Goal: Information Seeking & Learning: Learn about a topic

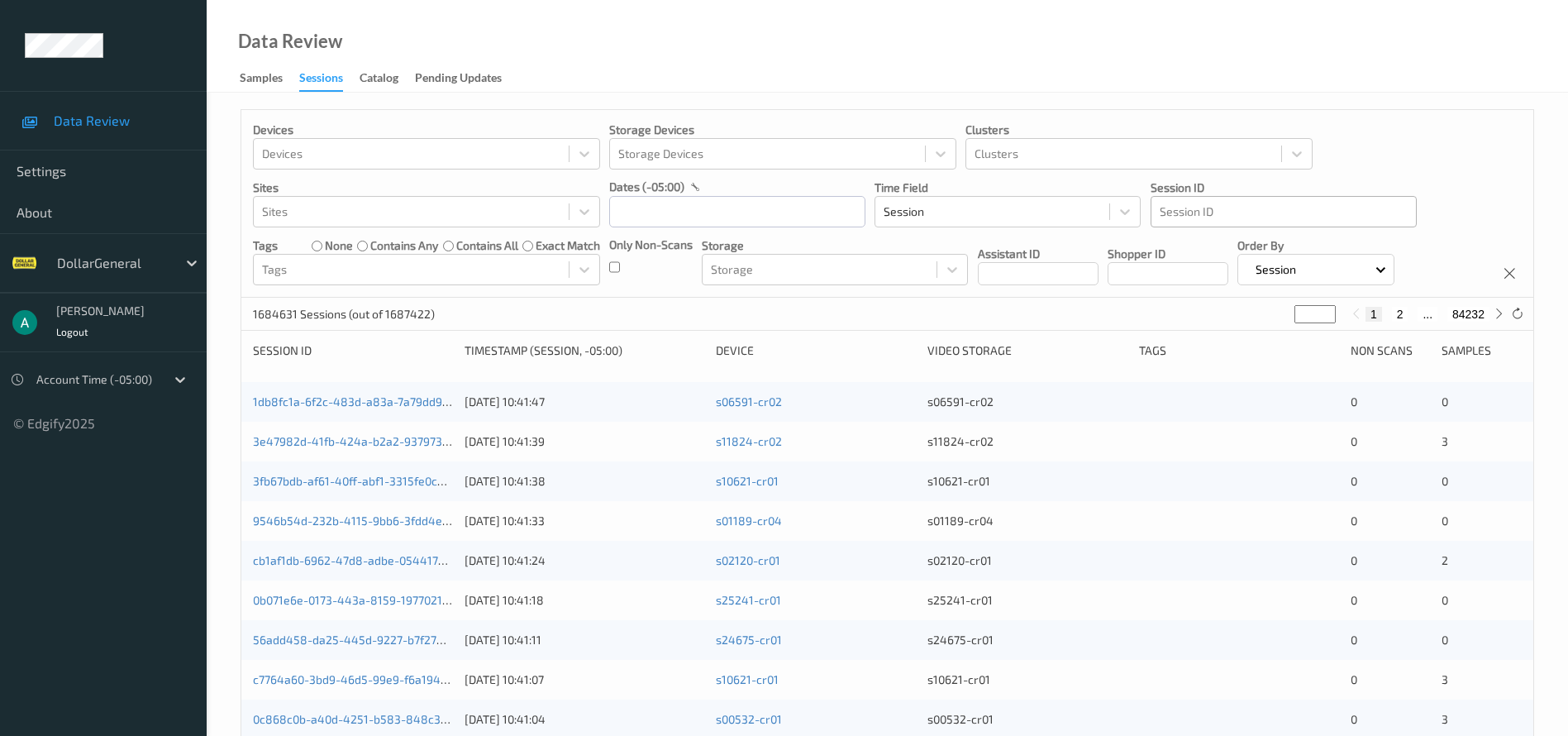
click at [1198, 220] on div at bounding box center [1284, 212] width 248 height 20
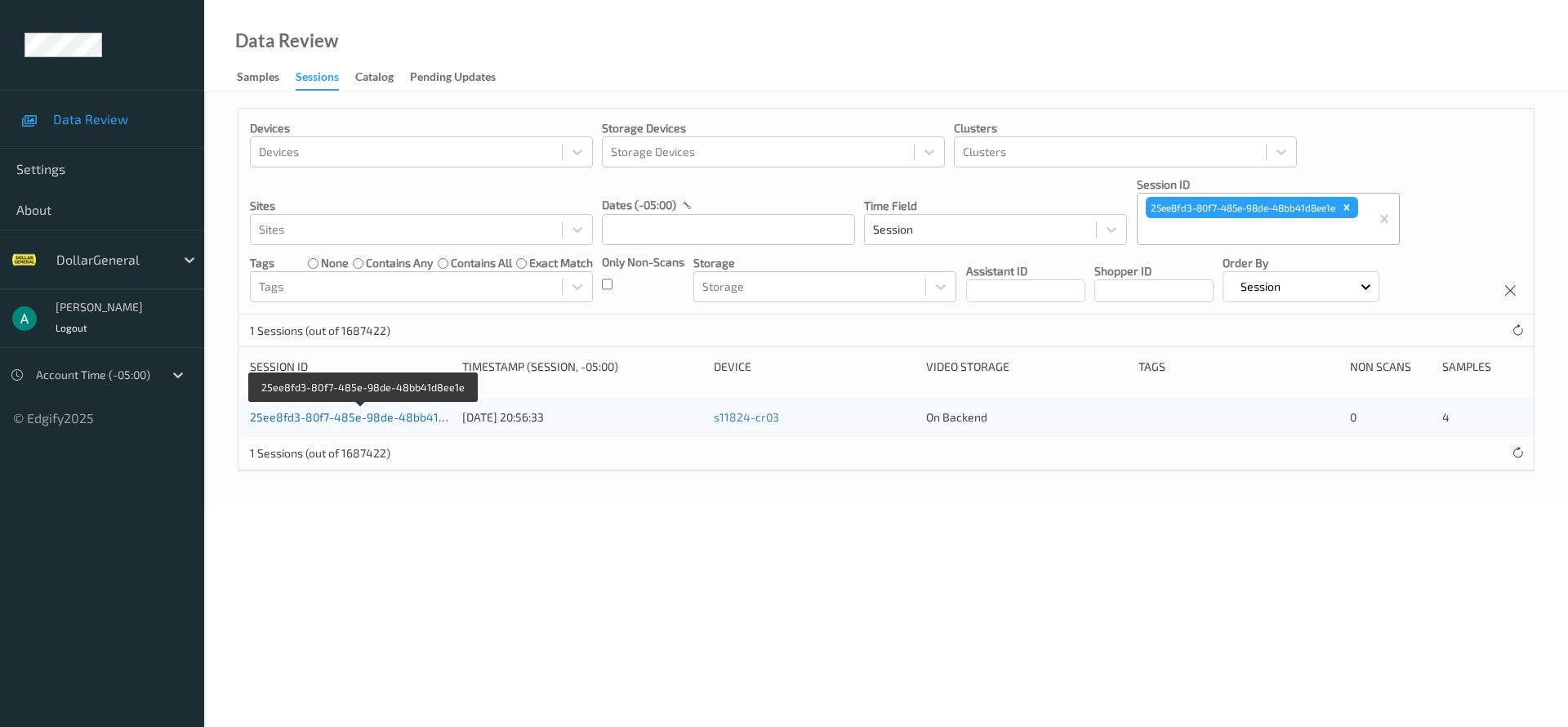
click at [367, 410] on link "25ee8fd3-80f7-485e-98de-48bb41d8ee1e" at bounding box center [363, 417] width 227 height 14
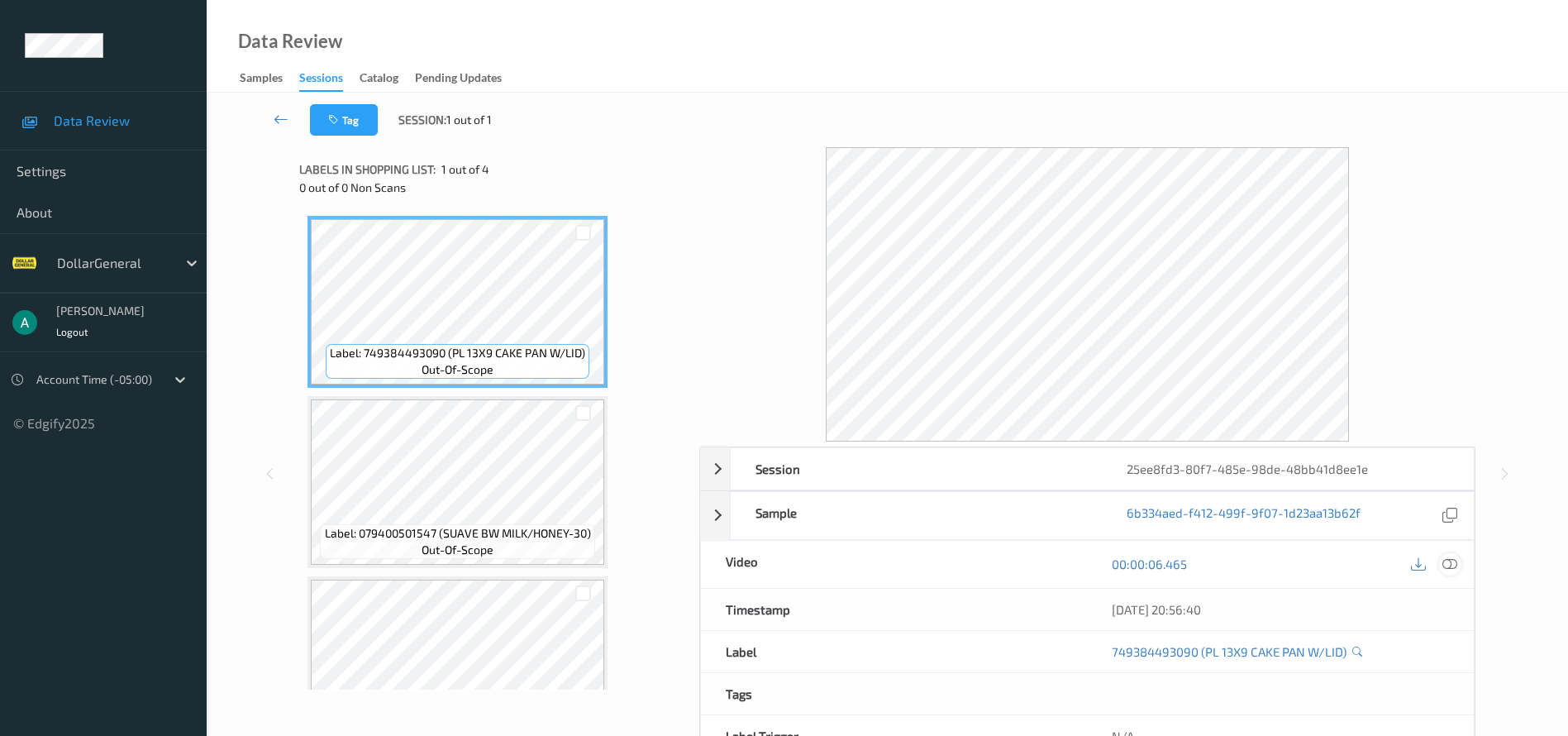
click at [1450, 557] on icon at bounding box center [1450, 563] width 15 height 15
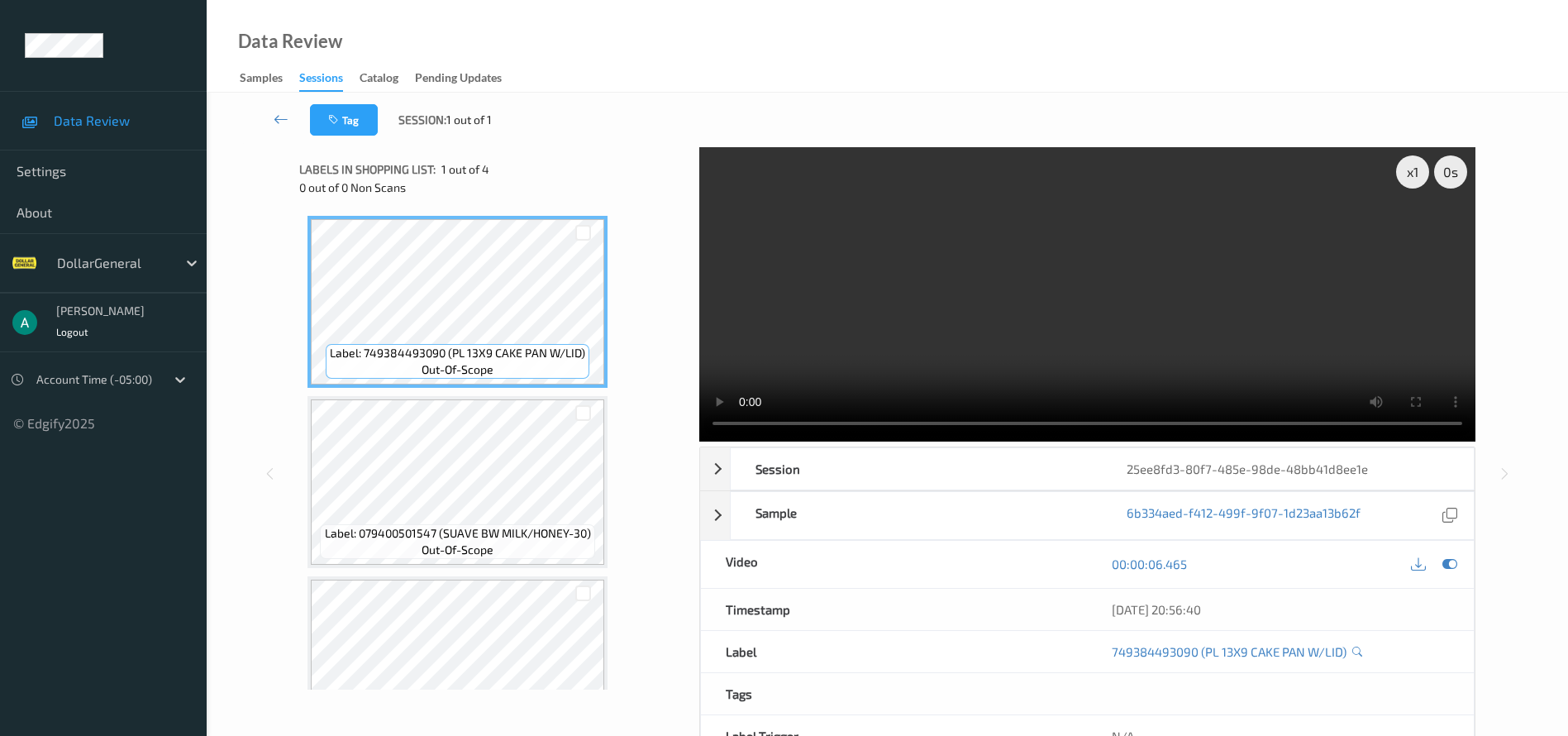
click at [878, 326] on video at bounding box center [1088, 294] width 776 height 294
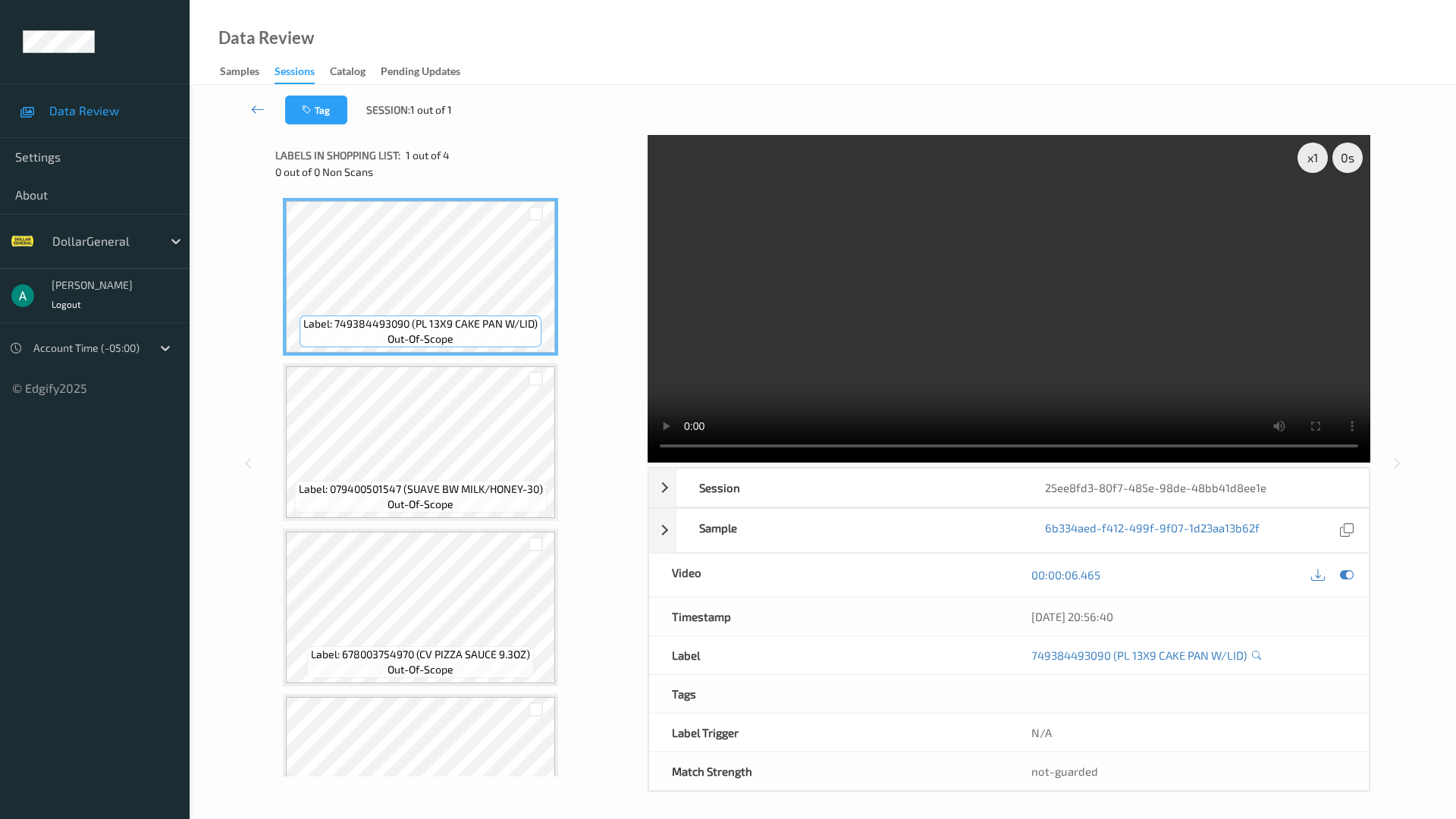
click at [705, 463] on video at bounding box center [1008, 299] width 723 height 327
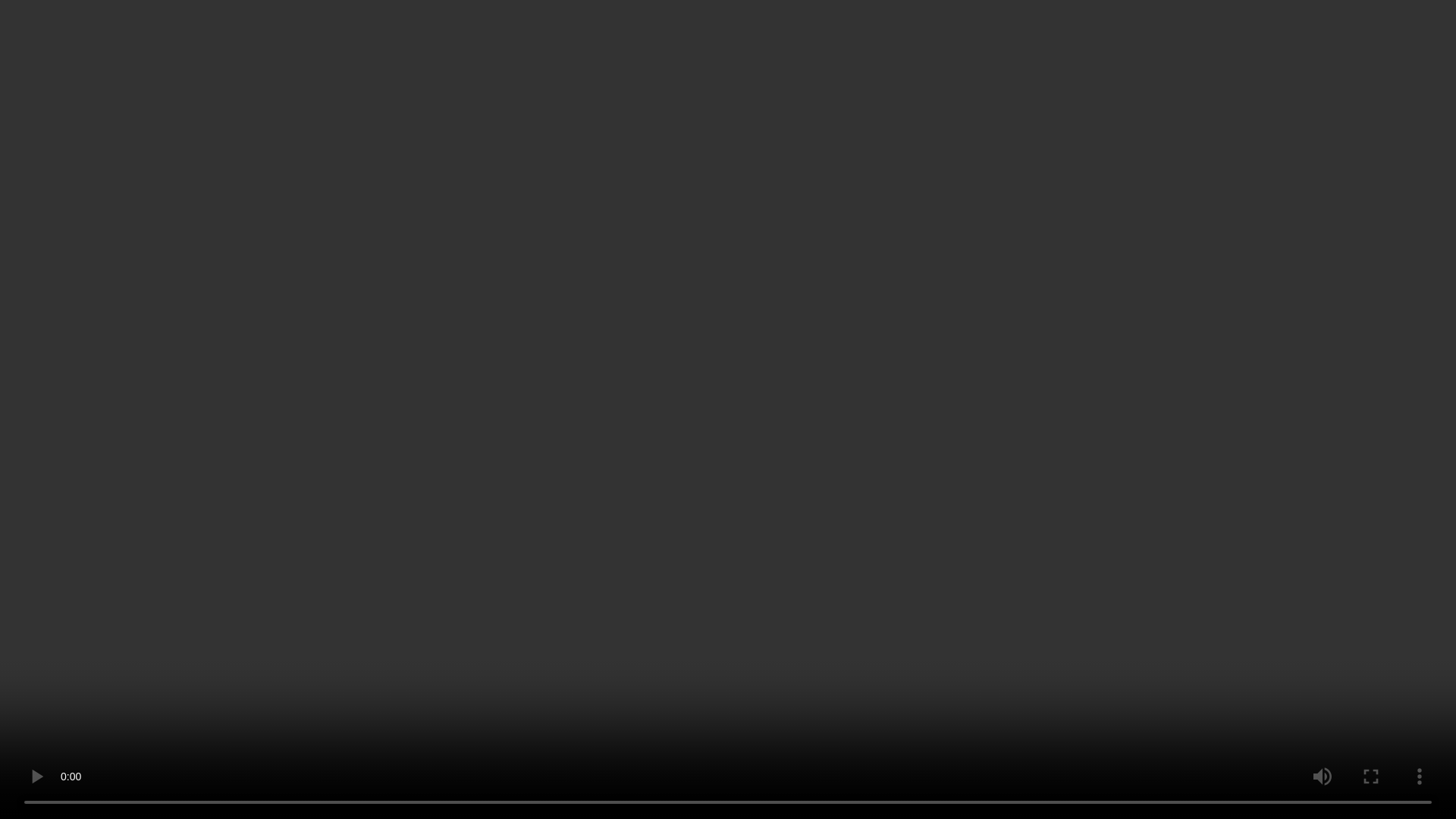
click at [539, 357] on video at bounding box center [728, 410] width 1456 height 819
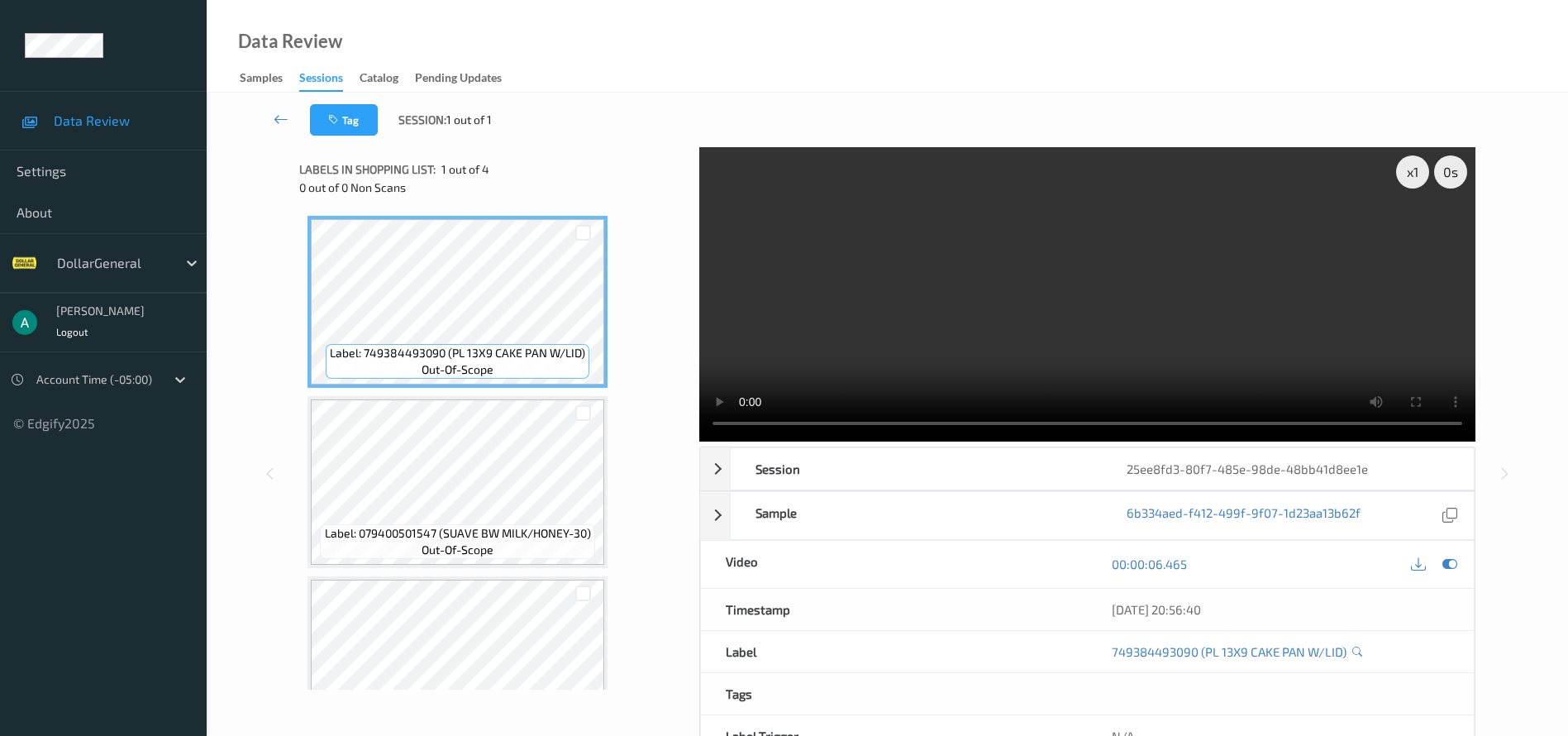
click at [951, 216] on video at bounding box center [1088, 294] width 776 height 294
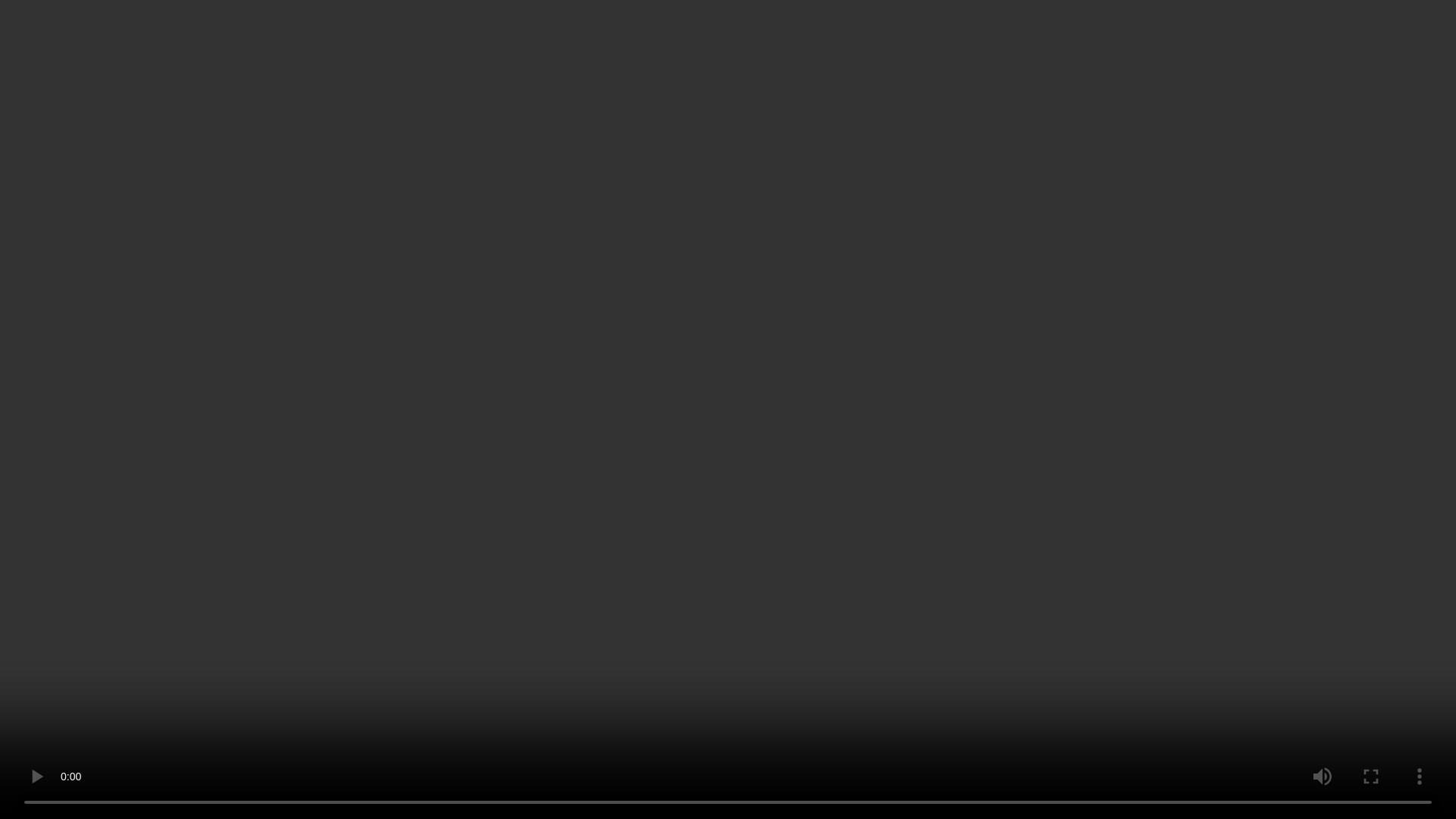
click at [871, 297] on video at bounding box center [728, 410] width 1456 height 819
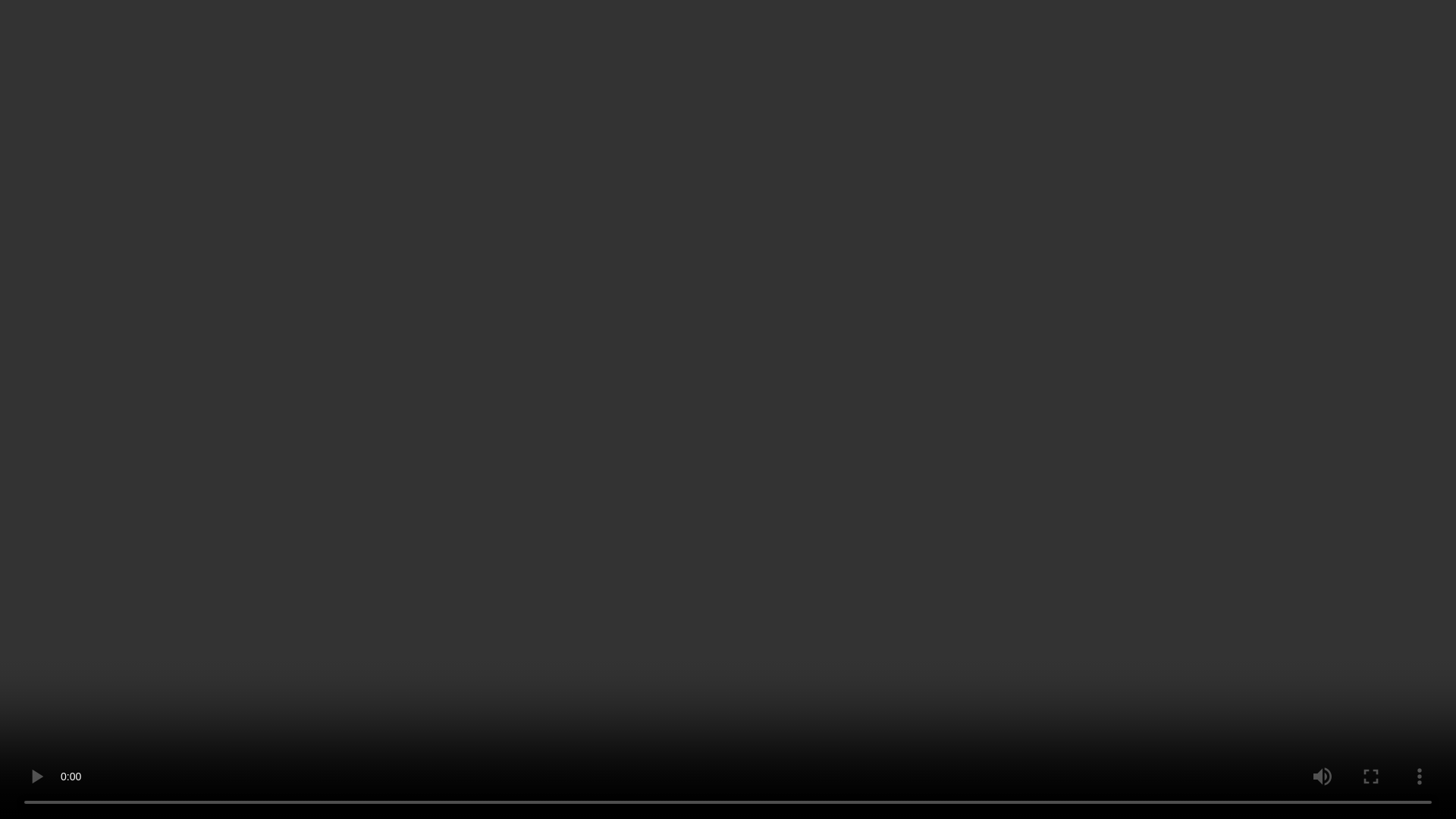
click at [871, 297] on video at bounding box center [728, 410] width 1456 height 819
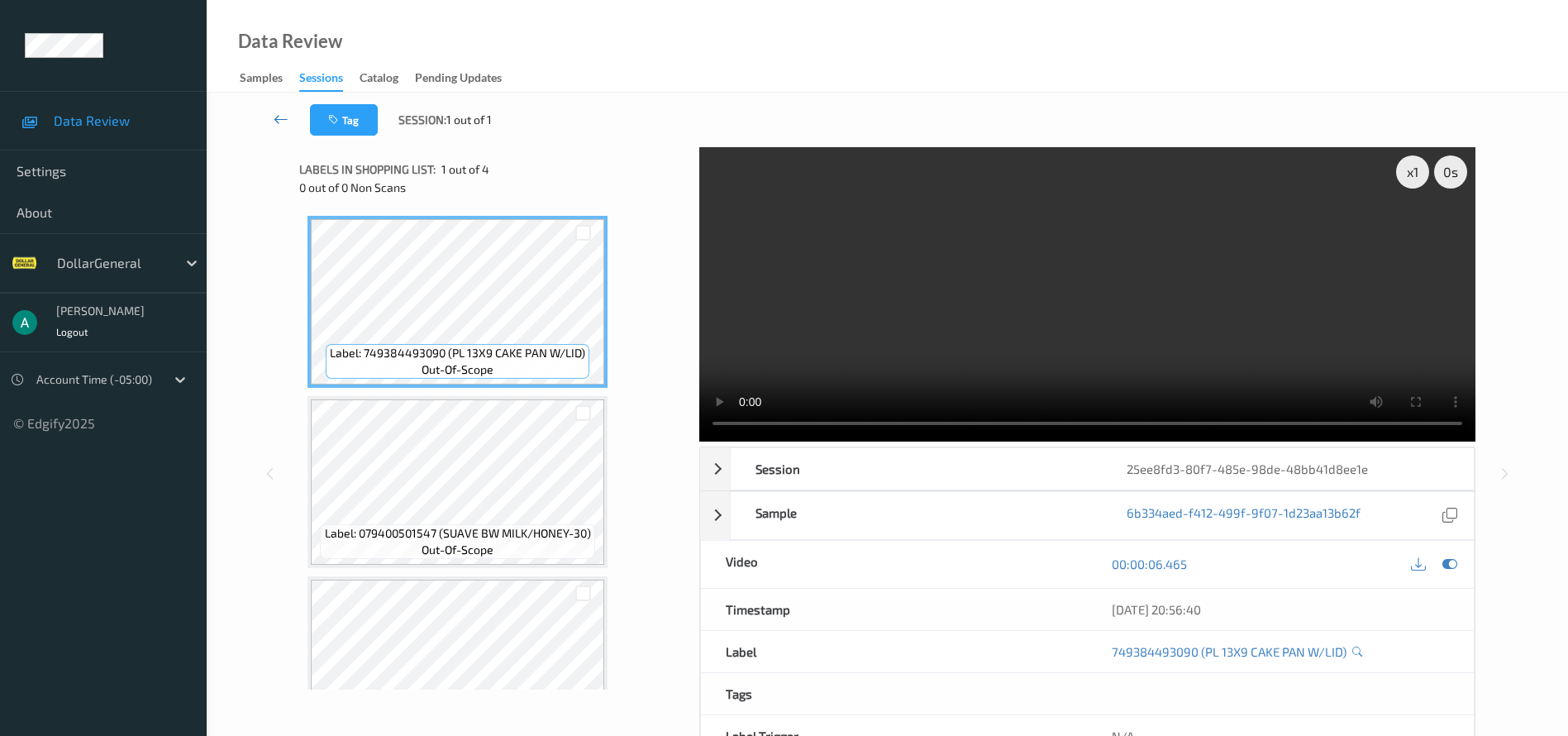
click at [270, 113] on link at bounding box center [281, 119] width 58 height 31
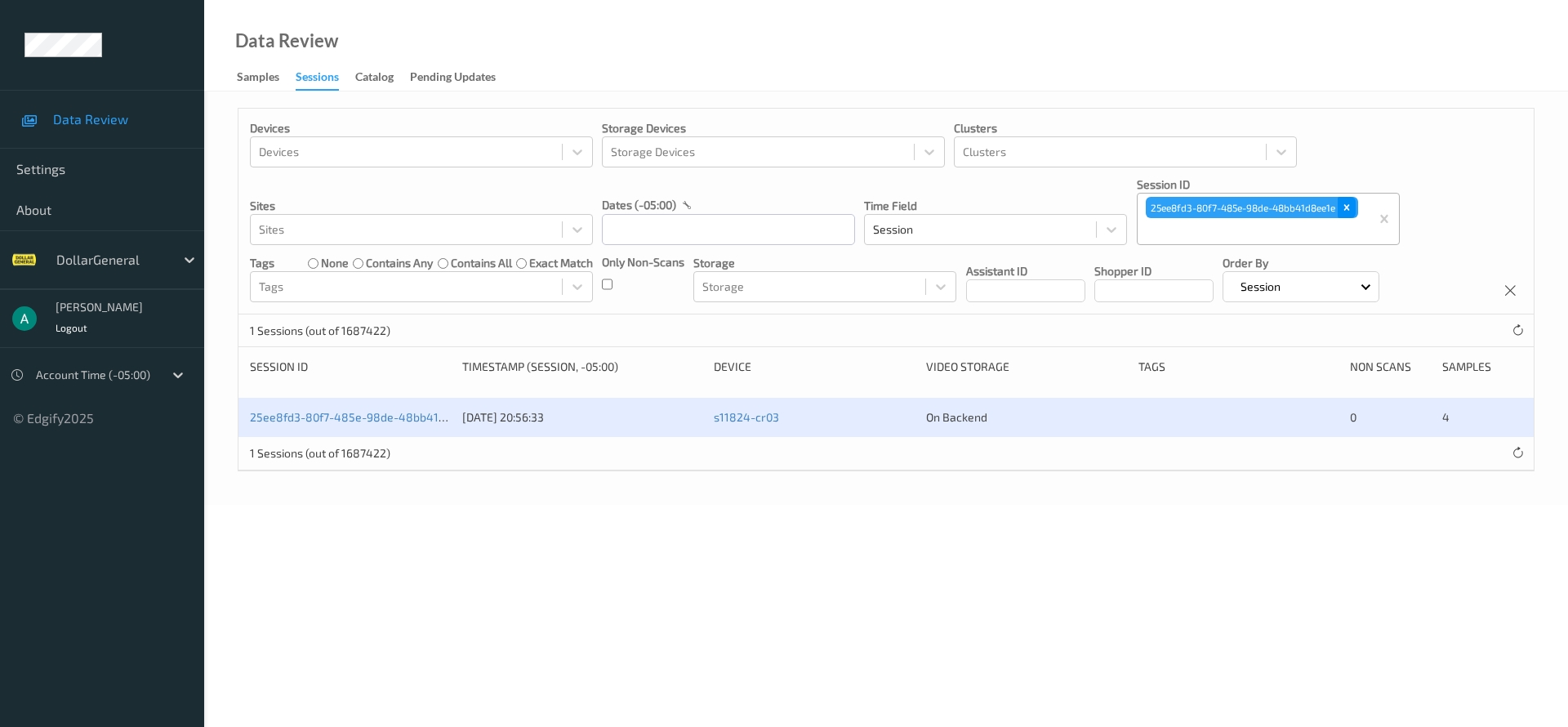
click at [1352, 201] on icon "Remove 25ee8fd3-80f7-485e-98de-48bb41d8ee1e" at bounding box center [1346, 207] width 11 height 11
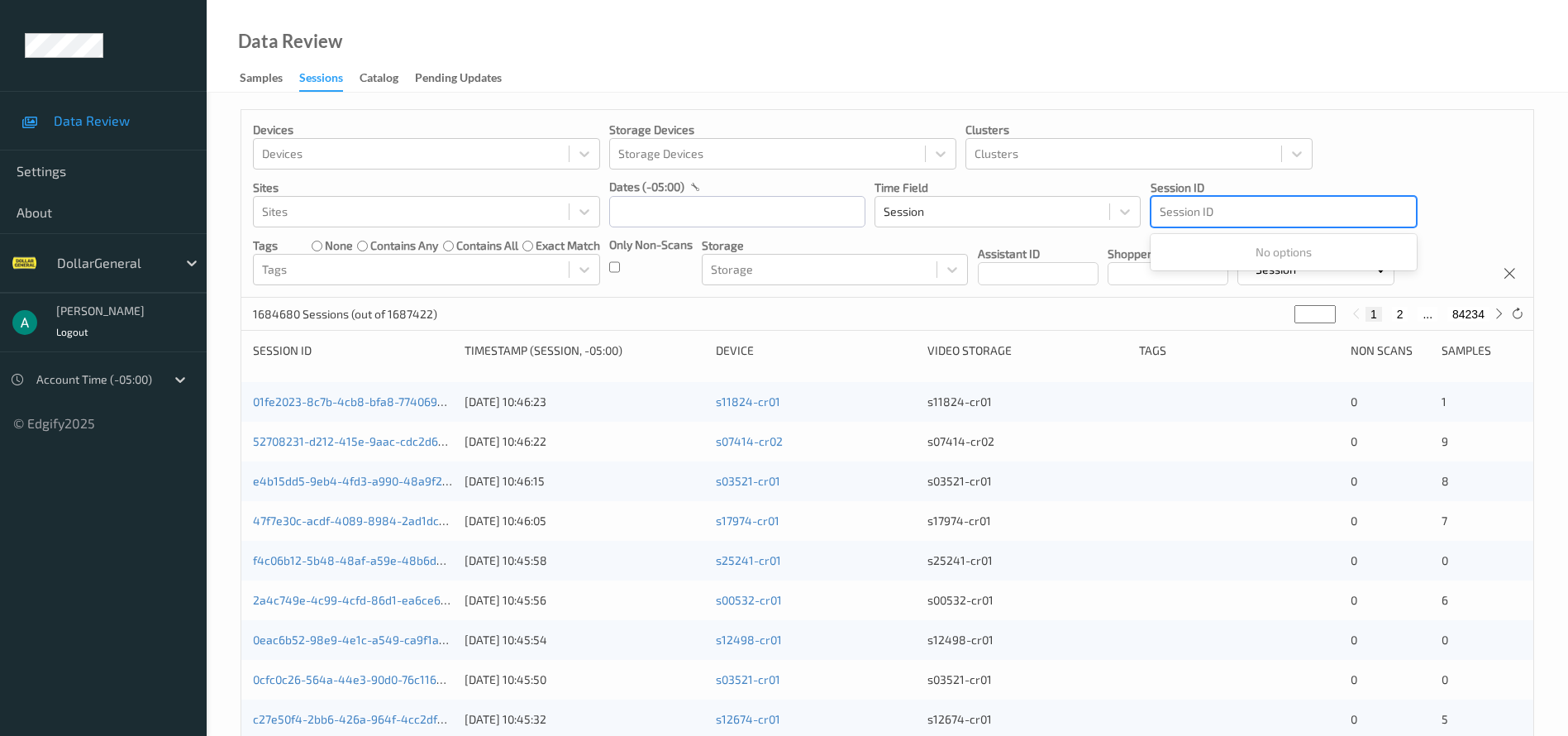
click at [1242, 210] on div at bounding box center [1284, 212] width 248 height 20
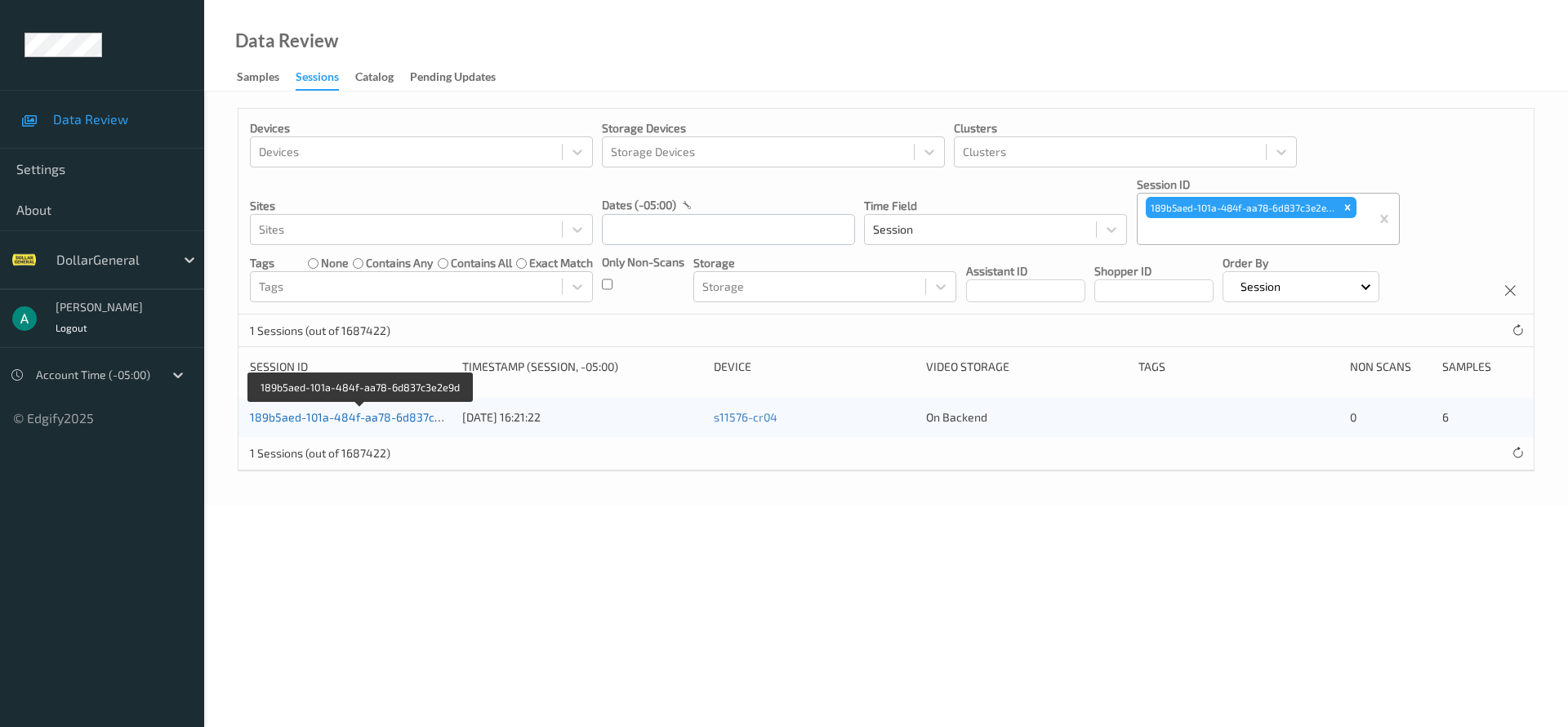
click at [415, 413] on link "189b5aed-101a-484f-aa78-6d837c3e2e9d" at bounding box center [361, 417] width 223 height 14
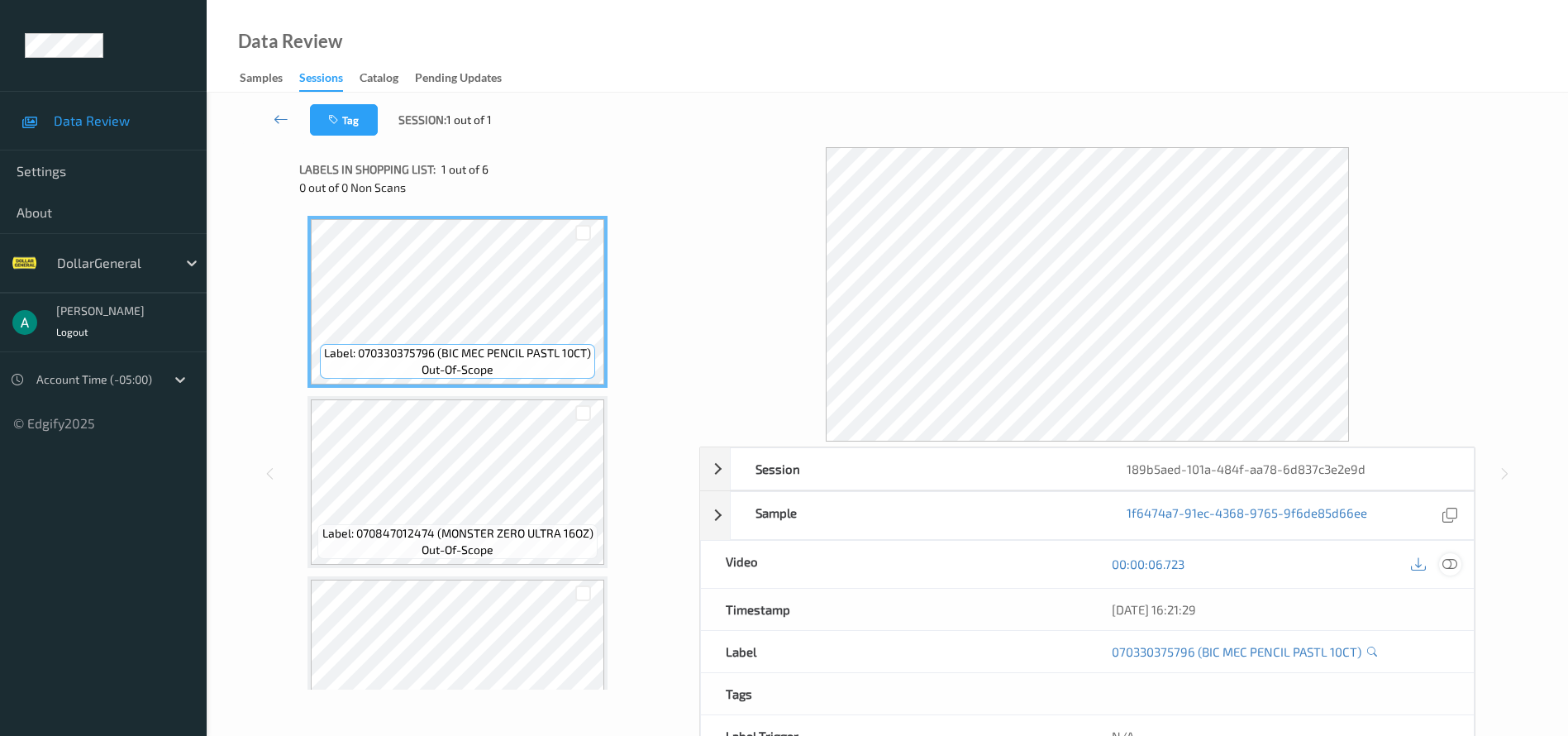
click at [1448, 565] on icon at bounding box center [1450, 563] width 15 height 15
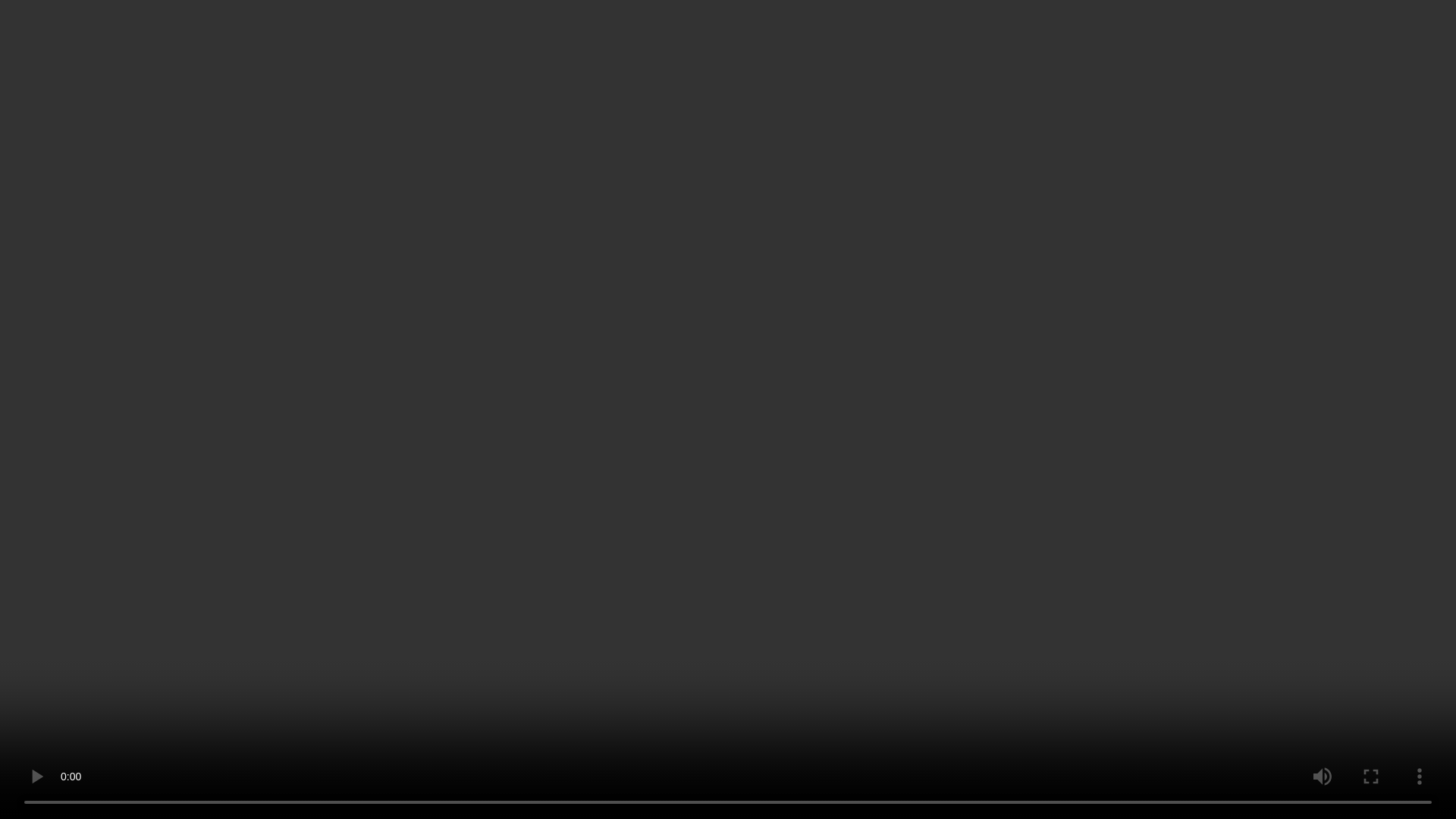
click at [833, 496] on video at bounding box center [728, 410] width 1456 height 819
drag, startPoint x: 833, startPoint y: 496, endPoint x: 957, endPoint y: 521, distance: 126.5
click at [958, 510] on video at bounding box center [728, 410] width 1456 height 819
click at [938, 529] on video at bounding box center [728, 410] width 1456 height 819
click at [917, 541] on video at bounding box center [728, 410] width 1456 height 819
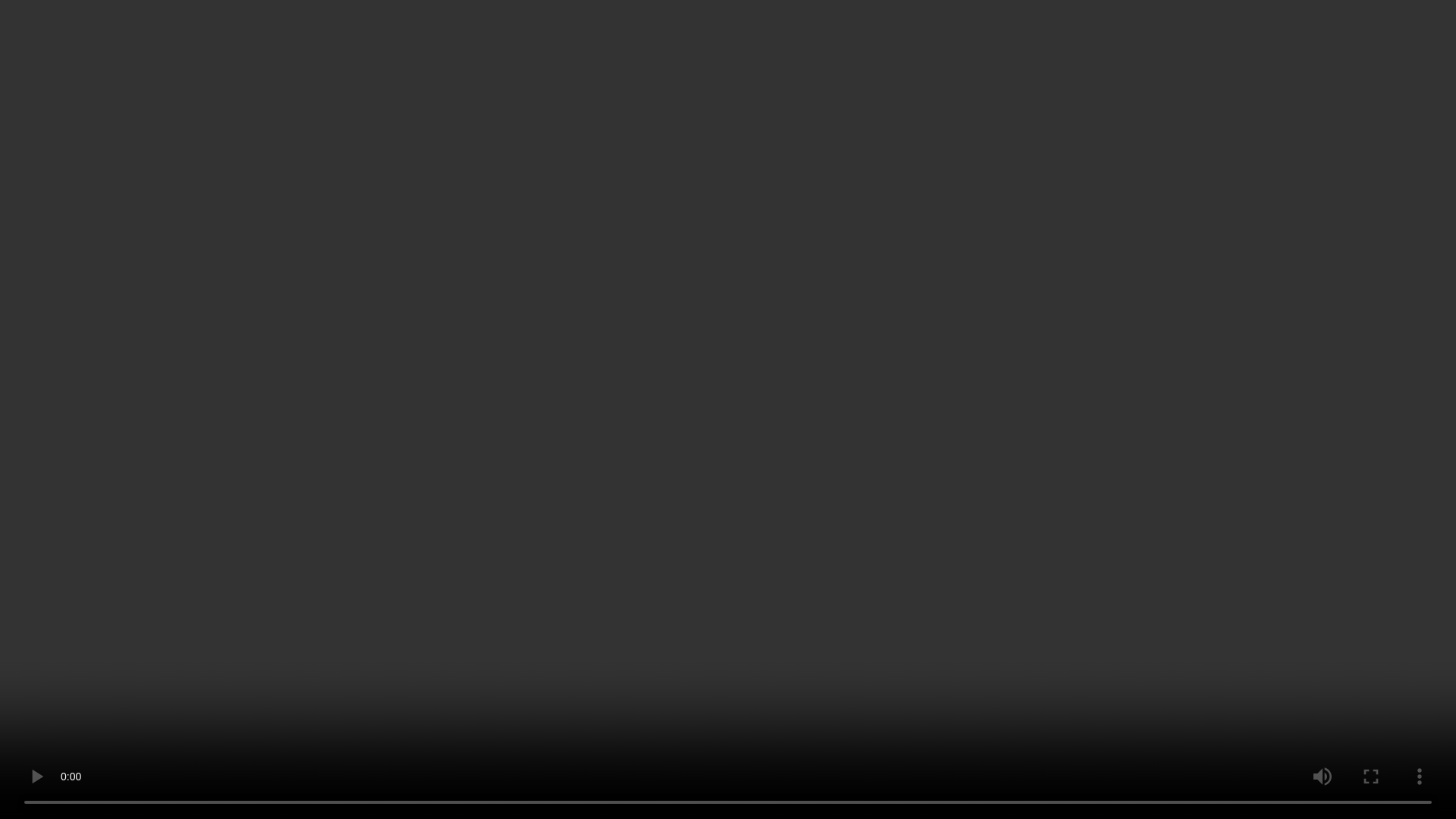
click at [897, 550] on video at bounding box center [728, 410] width 1456 height 819
click at [731, 496] on video at bounding box center [728, 410] width 1456 height 819
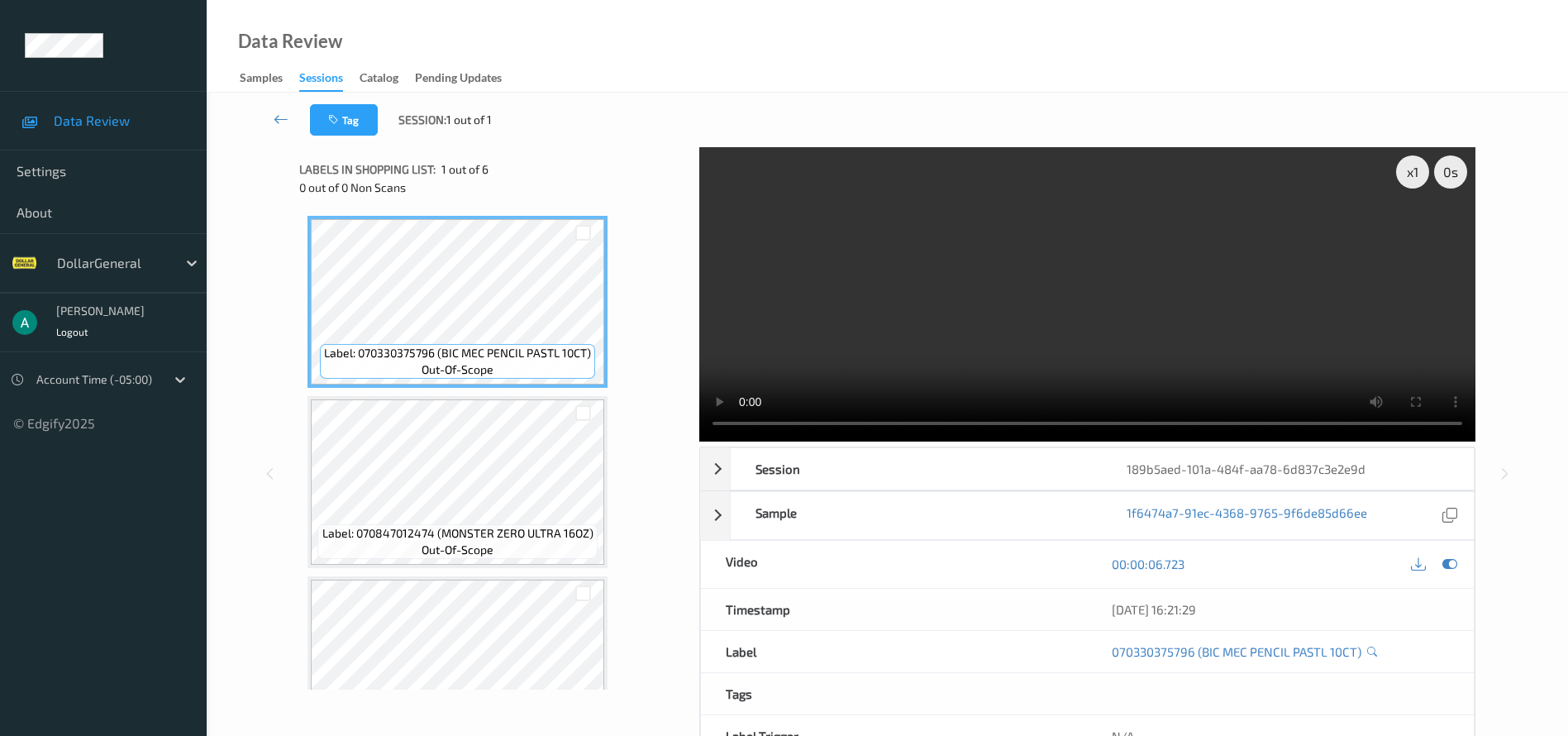
click at [890, 245] on video at bounding box center [1088, 294] width 776 height 294
click at [284, 117] on icon at bounding box center [281, 119] width 15 height 16
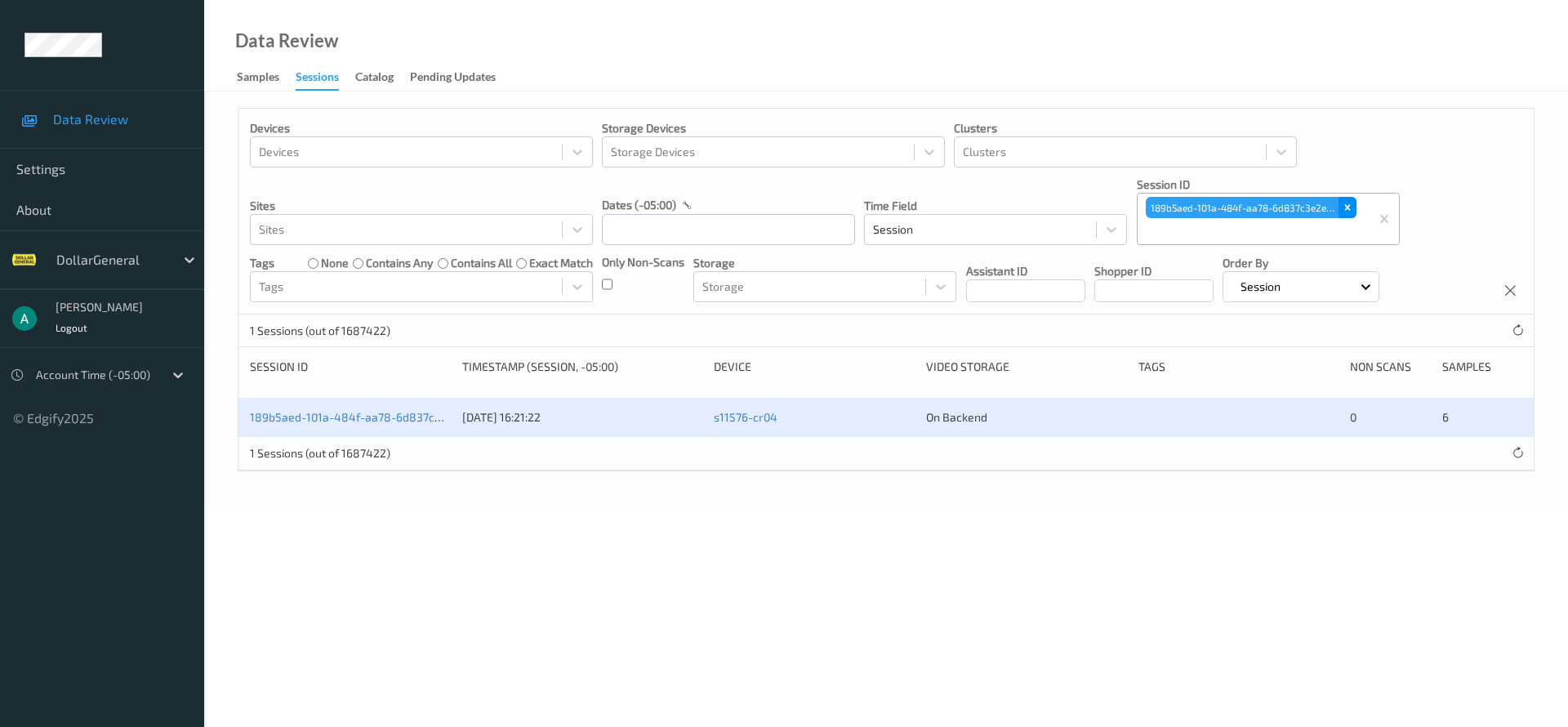
click at [1344, 204] on icon "Remove 189b5aed-101a-484f-aa78-6d837c3e2e9d" at bounding box center [1347, 207] width 11 height 11
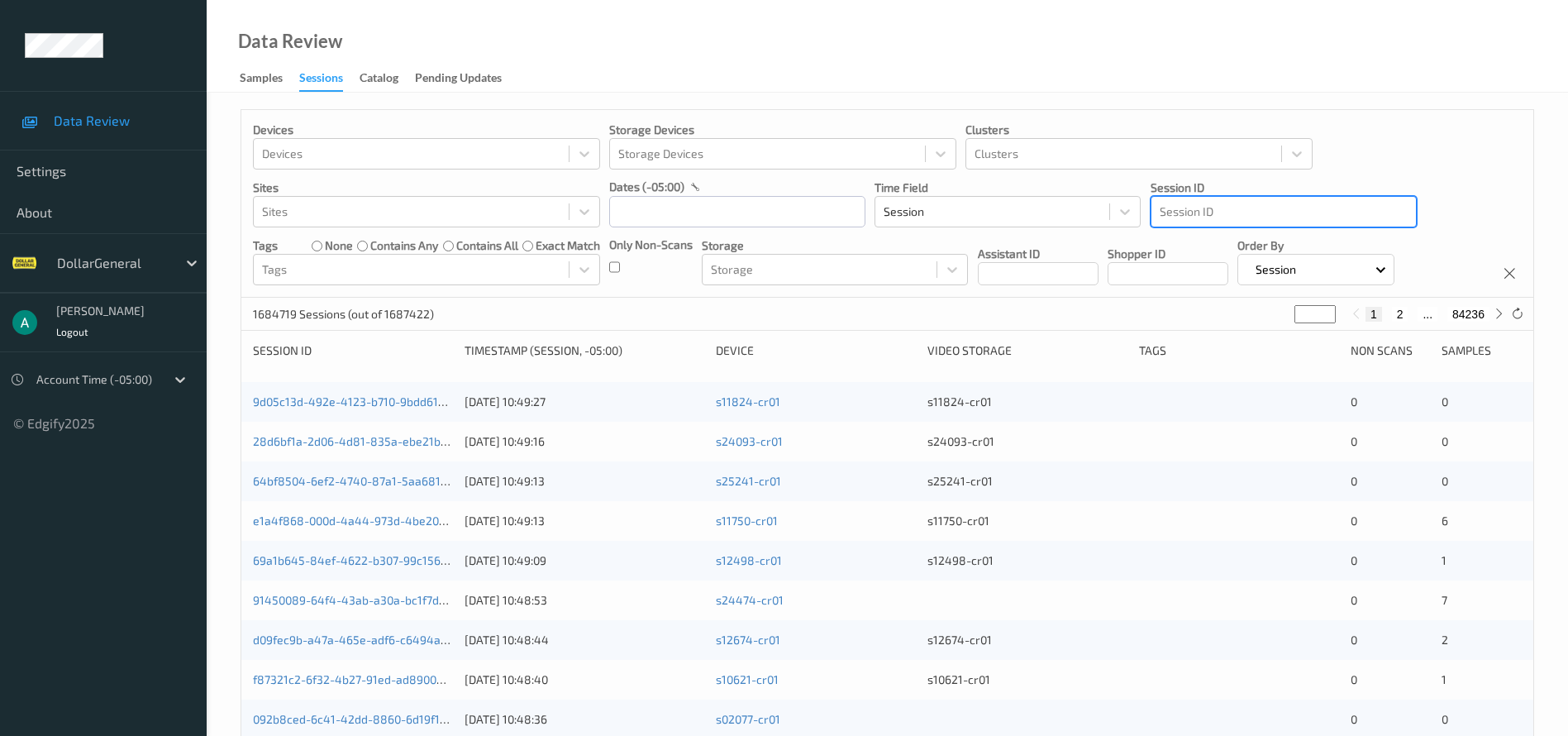
click at [1180, 216] on div at bounding box center [1284, 212] width 248 height 20
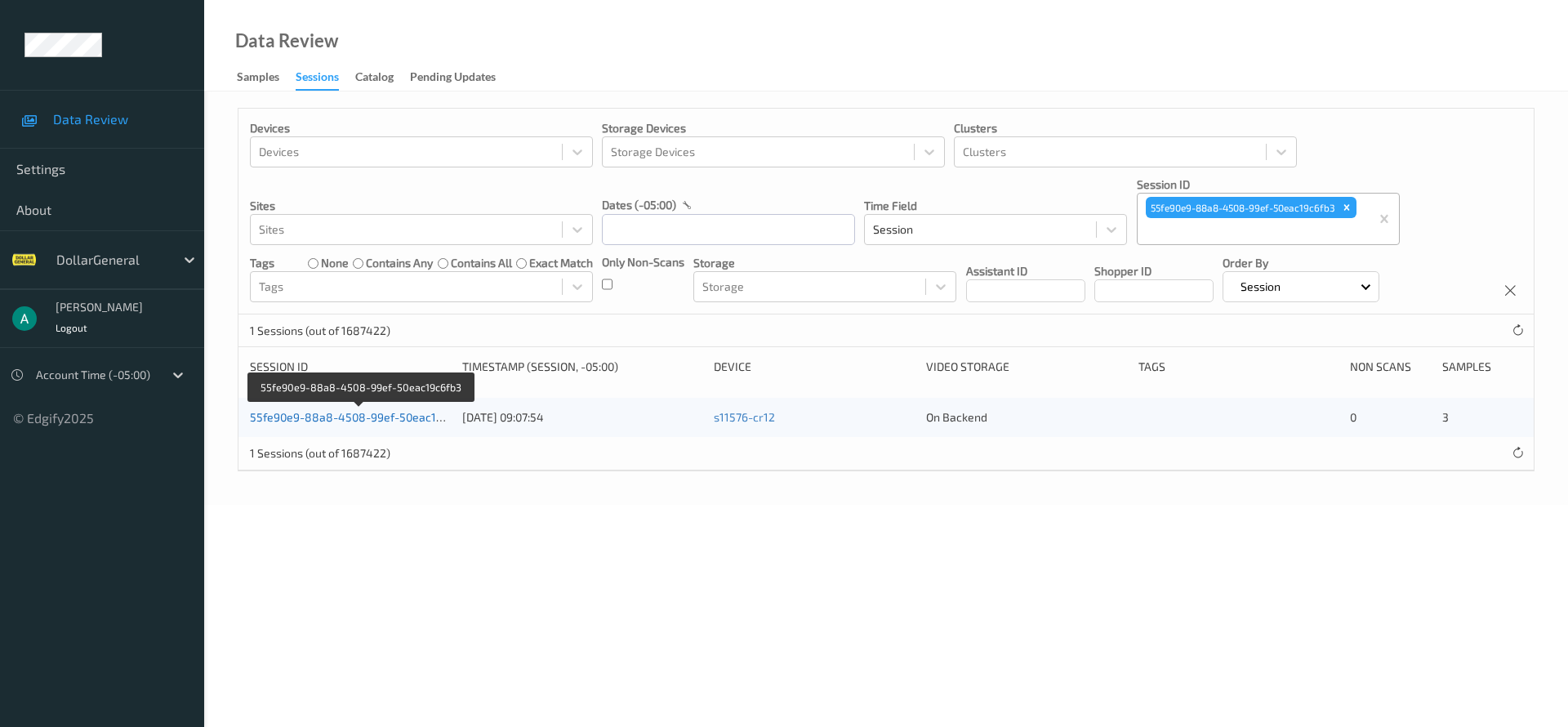
click at [426, 417] on link "55fe90e9-88a8-4508-99ef-50eac19c6fb3" at bounding box center [360, 417] width 222 height 14
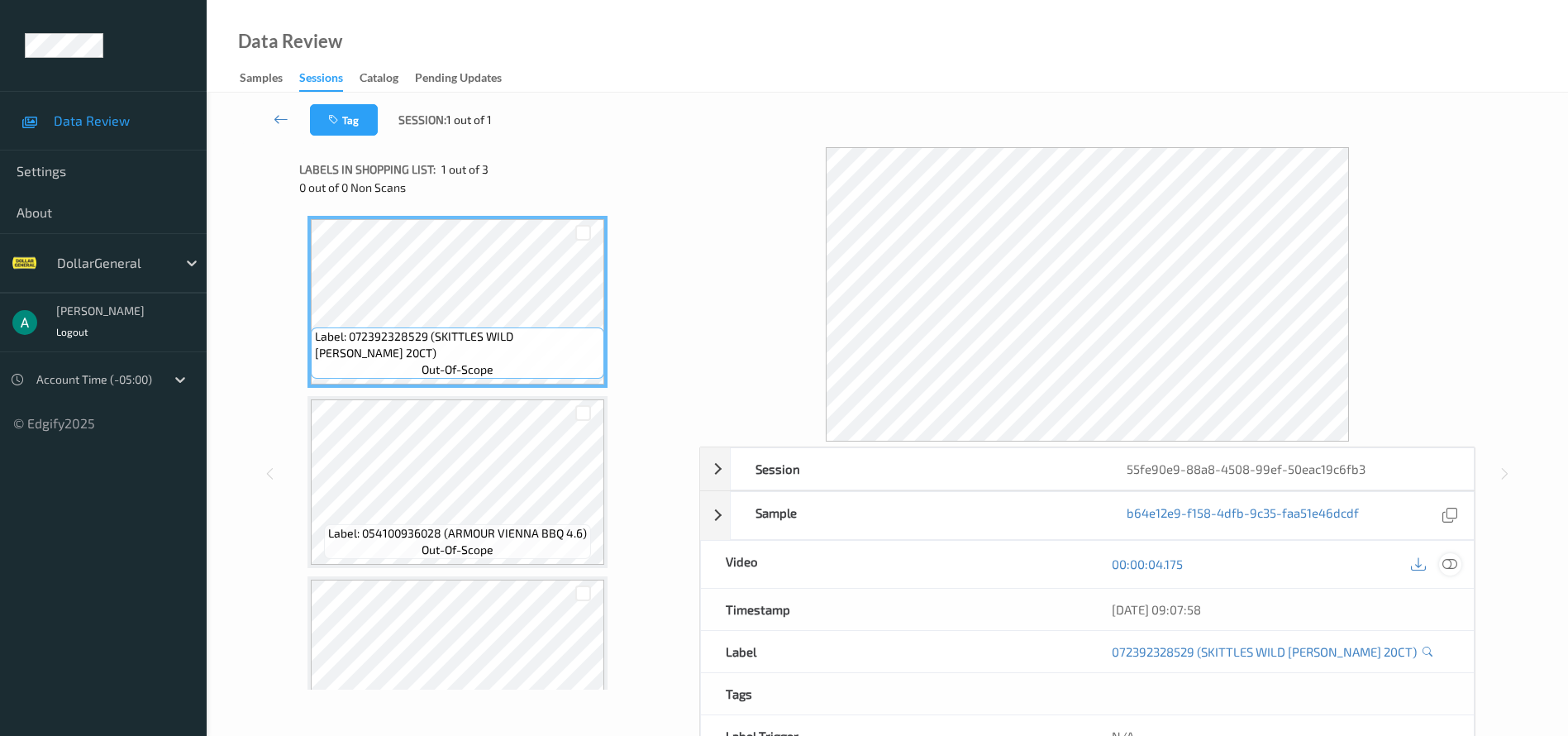
click at [1448, 568] on icon at bounding box center [1450, 563] width 15 height 15
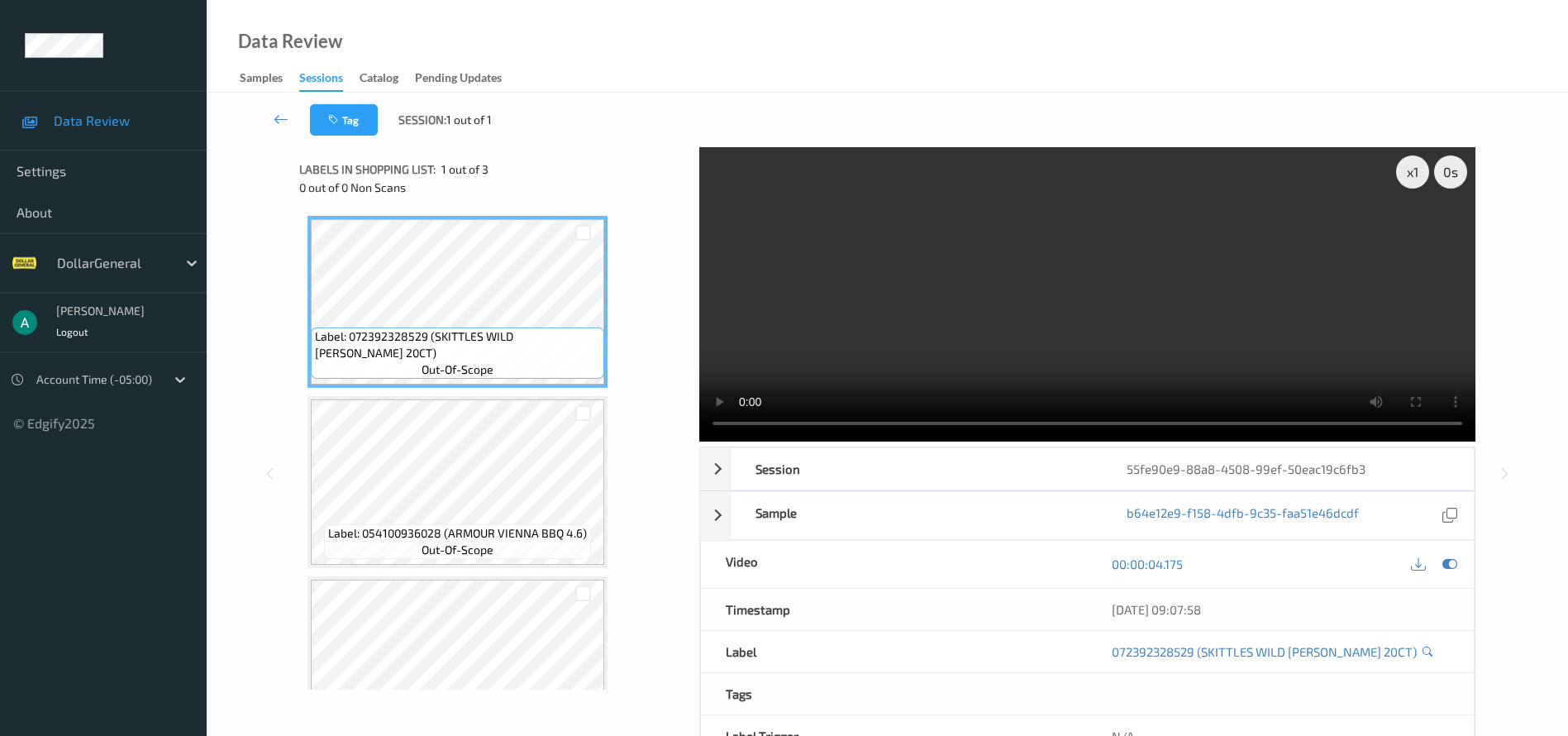
click at [1423, 650] on icon at bounding box center [1428, 651] width 10 height 11
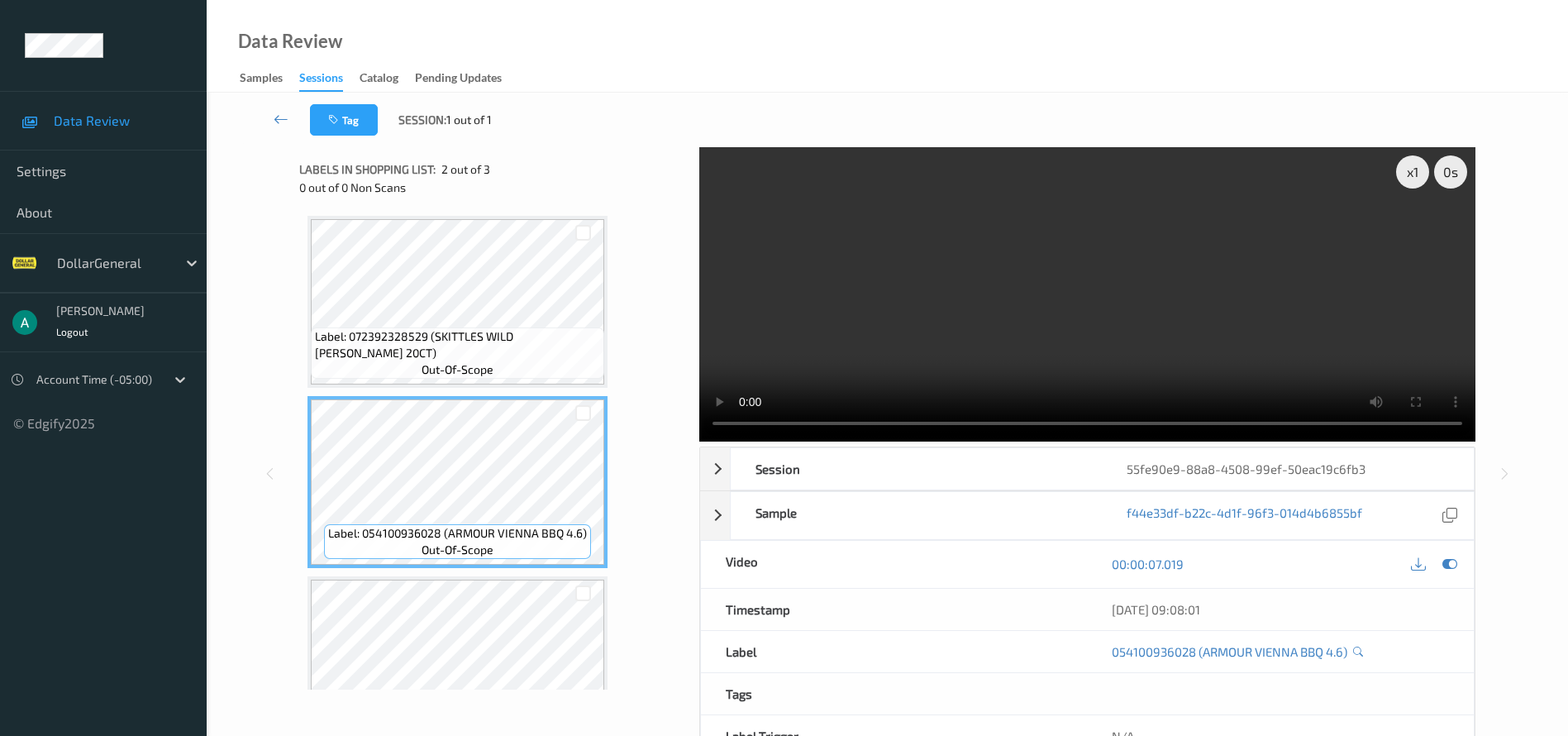
click at [1363, 657] on div "054100936028 (ARMOUR VIENNA BBQ 4.6)" at bounding box center [1280, 651] width 337 height 16
click at [1363, 652] on icon at bounding box center [1358, 651] width 10 height 11
